Goal: Entertainment & Leisure: Consume media (video, audio)

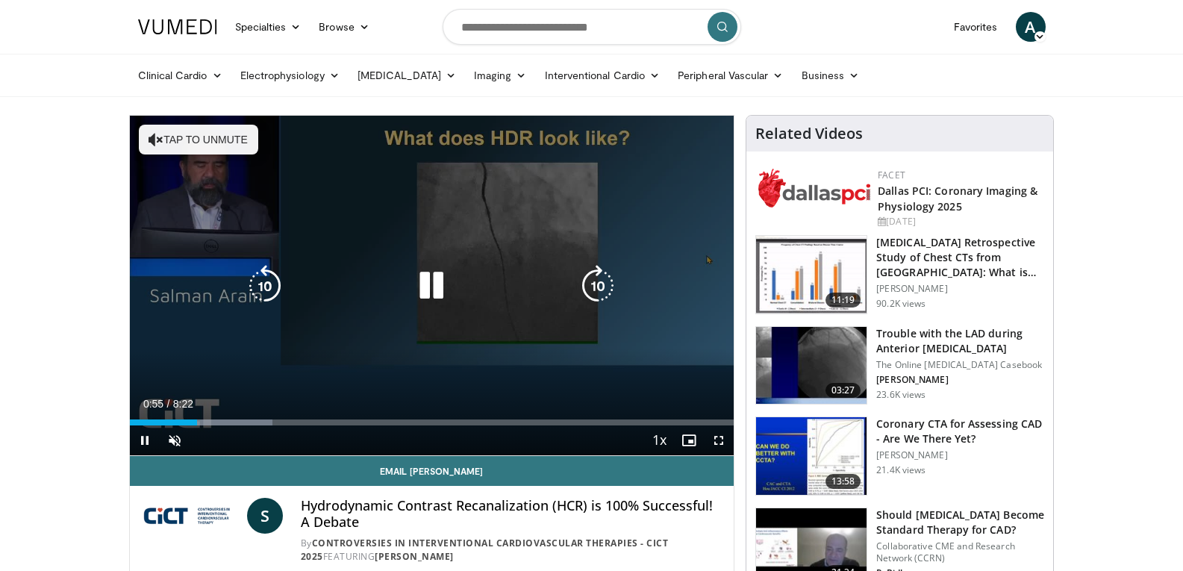
click at [211, 141] on button "Tap to unmute" at bounding box center [198, 140] width 119 height 30
click at [314, 290] on div "Video Player" at bounding box center [431, 286] width 363 height 30
click at [438, 291] on icon "Video Player" at bounding box center [432, 286] width 42 height 42
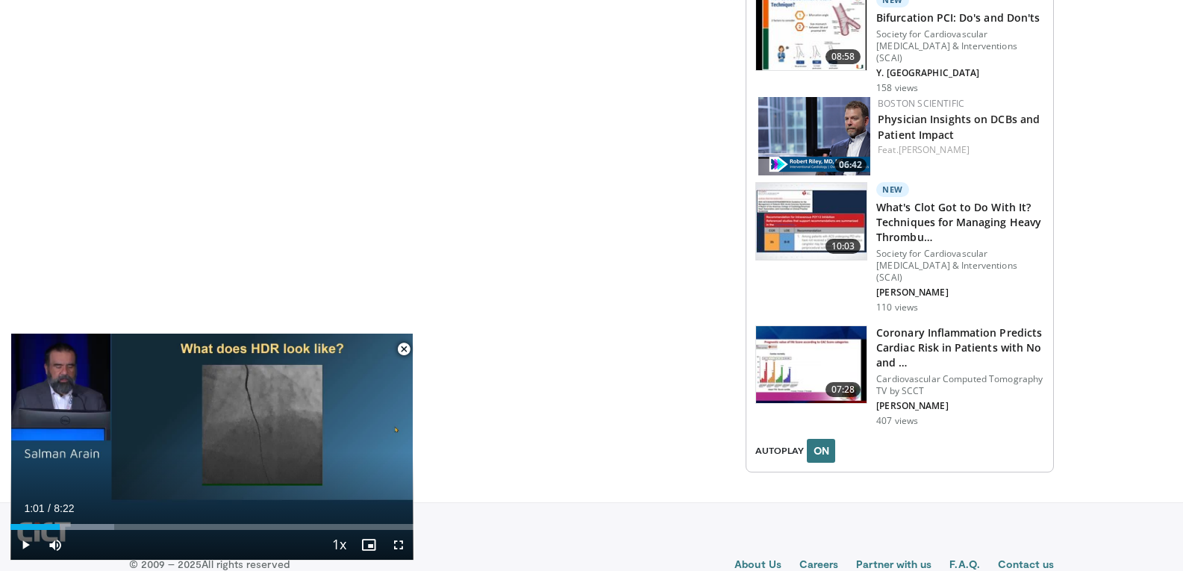
scroll to position [1831, 0]
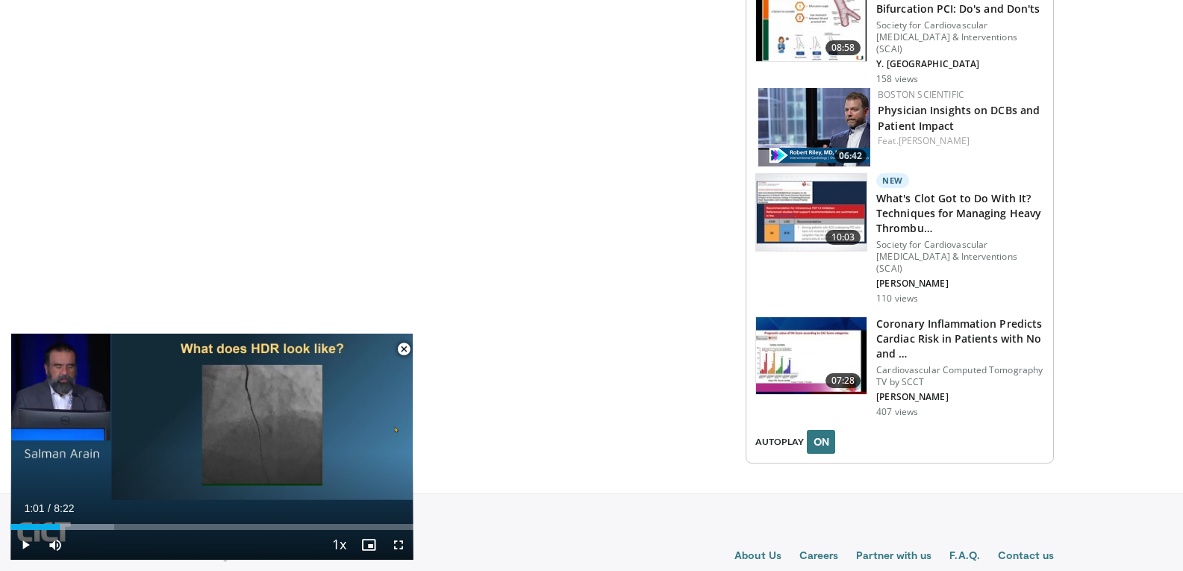
click at [408, 349] on span "Video Player" at bounding box center [404, 350] width 30 height 30
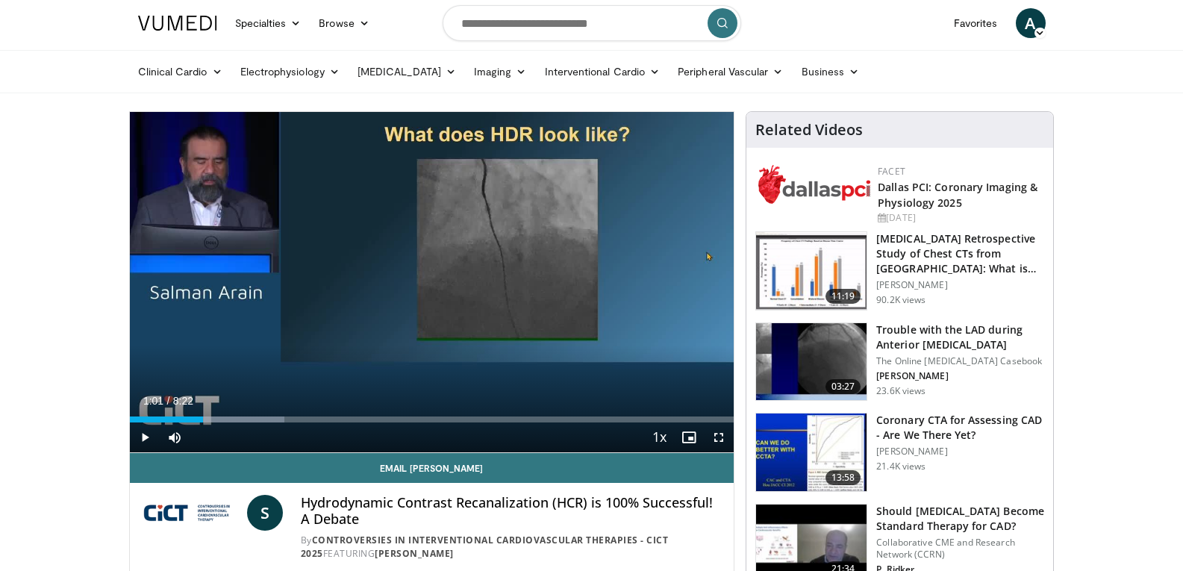
scroll to position [0, 0]
